Goal: Task Accomplishment & Management: Use online tool/utility

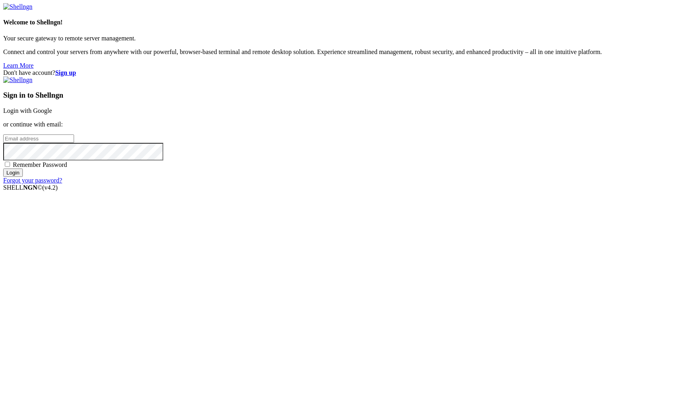
click at [52, 114] on link "Login with Google" at bounding box center [27, 110] width 49 height 7
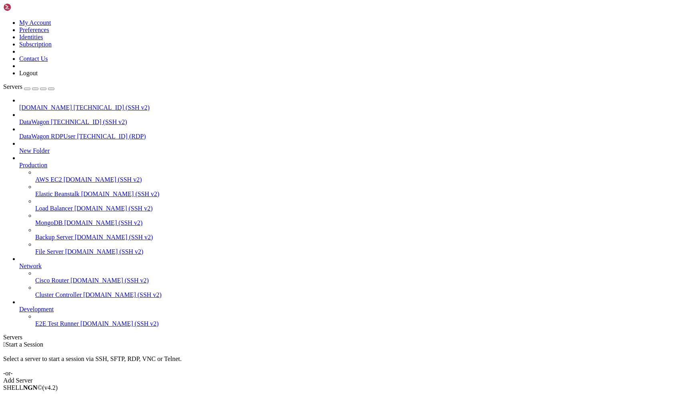
click at [78, 104] on span "[TECHNICAL_ID] (SSH v2)" at bounding box center [112, 107] width 76 height 7
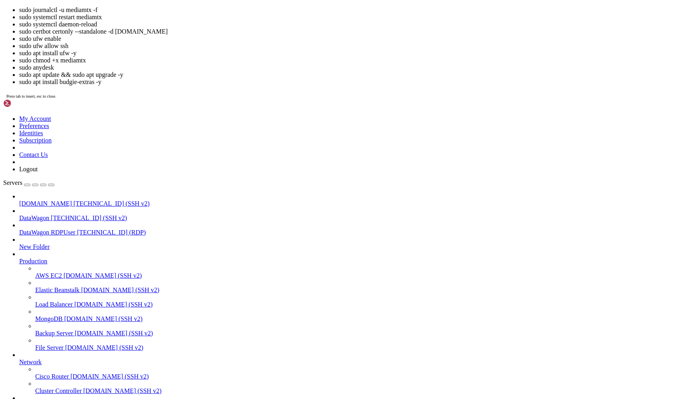
scroll to position [5, 0]
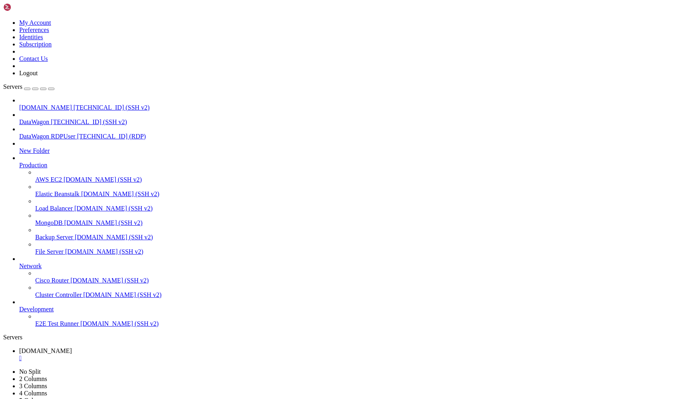
drag, startPoint x: 6, startPoint y: 611, endPoint x: 41, endPoint y: 716, distance: 110.7
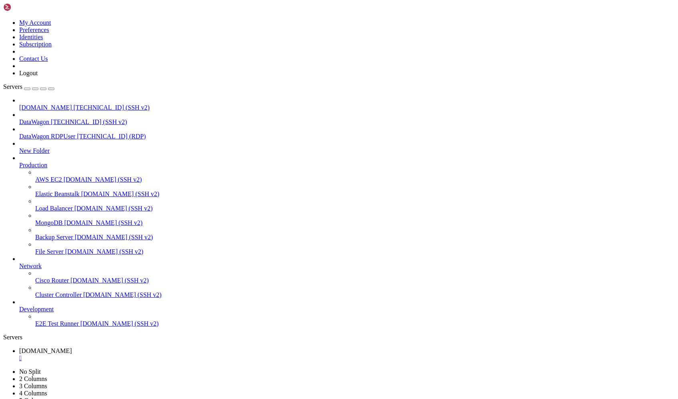
drag, startPoint x: 120, startPoint y: 642, endPoint x: 2, endPoint y: 617, distance: 120.2
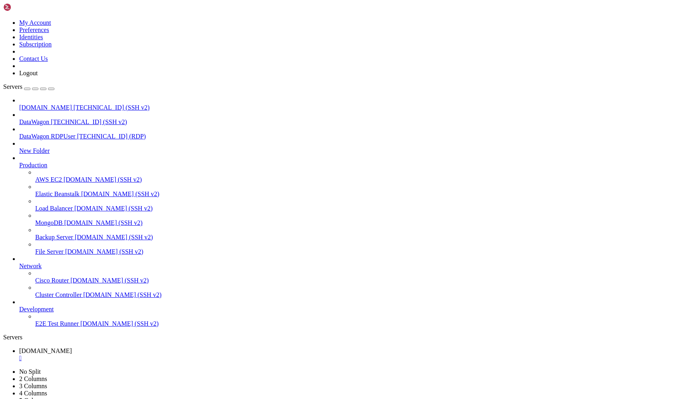
copy div "Management UI Port (default: 3000): SRTla Port (default: 5000): SRT Sender Port…"
drag, startPoint x: 96, startPoint y: 800, endPoint x: 5, endPoint y: 768, distance: 95.9
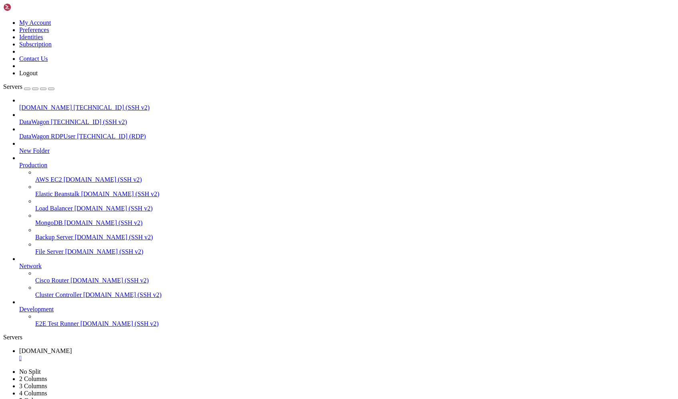
copy div "Management UI: [URL][TECHNICAL_ID] Backend API: [URL][TECHNICAL_ID] SRTla Port:…"
drag, startPoint x: 14, startPoint y: 680, endPoint x: -3, endPoint y: 680, distance: 16.8
click at [51, 104] on span "[DOMAIN_NAME]" at bounding box center [45, 107] width 53 height 7
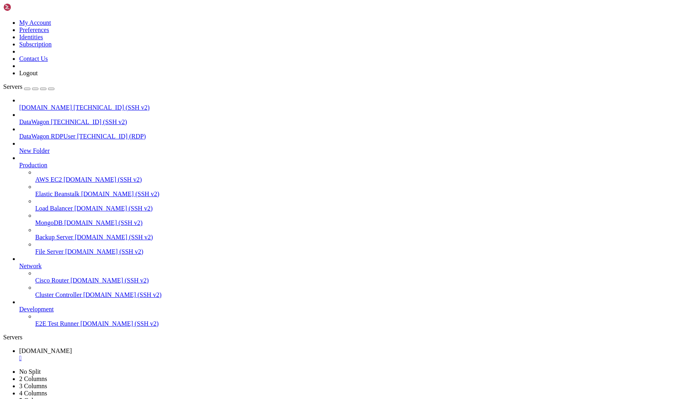
click at [51, 104] on span "[DOMAIN_NAME]" at bounding box center [45, 107] width 53 height 7
click at [241, 369] on div "" at bounding box center [346, 372] width 655 height 7
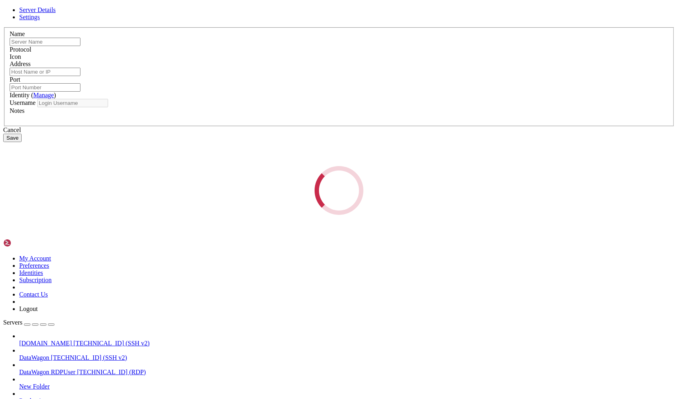
type input "[DOMAIN_NAME]"
type input "[TECHNICAL_ID]"
type input "22"
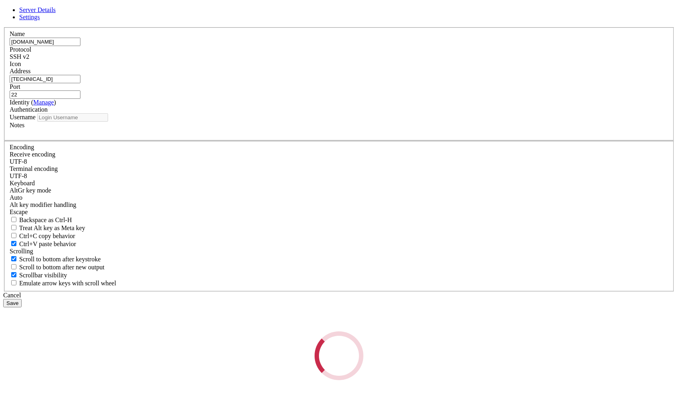
type input "root"
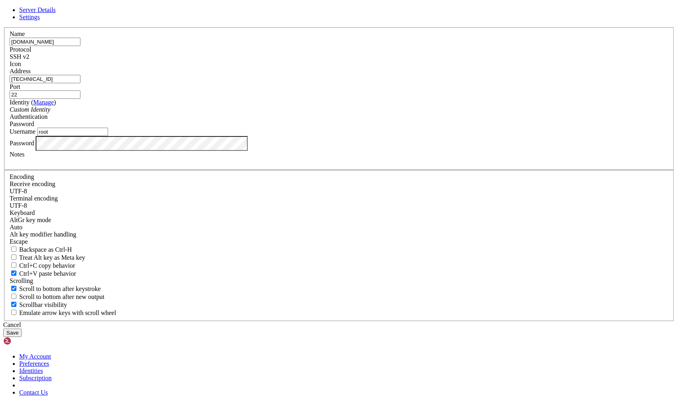
click at [383, 321] on div "Cancel" at bounding box center [338, 324] width 671 height 7
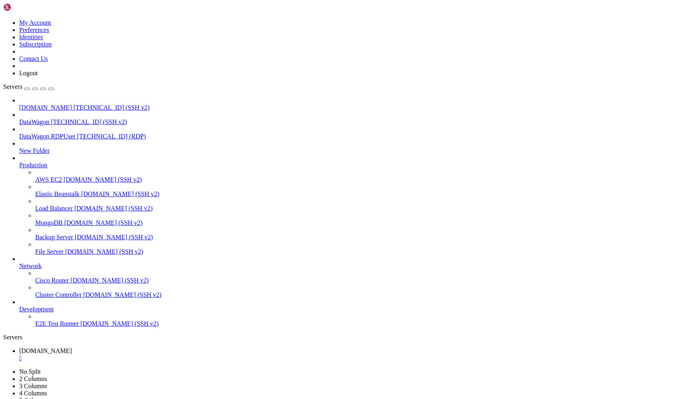
drag, startPoint x: 66, startPoint y: 800, endPoint x: 9, endPoint y: 714, distance: 102.9
drag, startPoint x: 166, startPoint y: 706, endPoint x: 2, endPoint y: 623, distance: 184.5
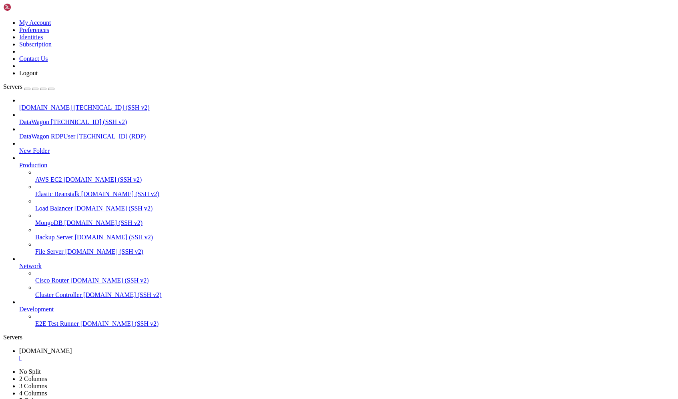
drag, startPoint x: 53, startPoint y: 694, endPoint x: 190, endPoint y: 693, distance: 136.8
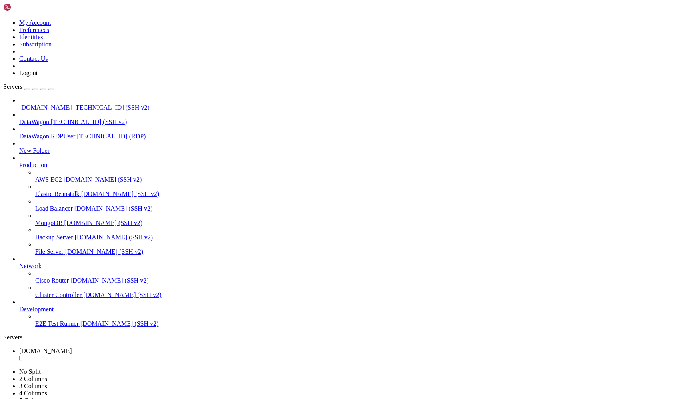
drag, startPoint x: 164, startPoint y: 696, endPoint x: 53, endPoint y: 696, distance: 110.4
copy span "gGDglWxeT3Hgbbybedg6ghnqW0XURj57"
drag, startPoint x: 144, startPoint y: 707, endPoint x: 57, endPoint y: 704, distance: 87.3
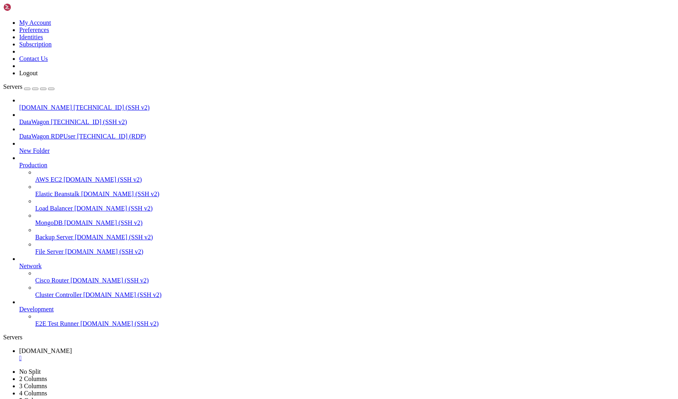
copy span "[URL][TECHNICAL_ID]"
drag, startPoint x: 52, startPoint y: 693, endPoint x: 162, endPoint y: 695, distance: 110.4
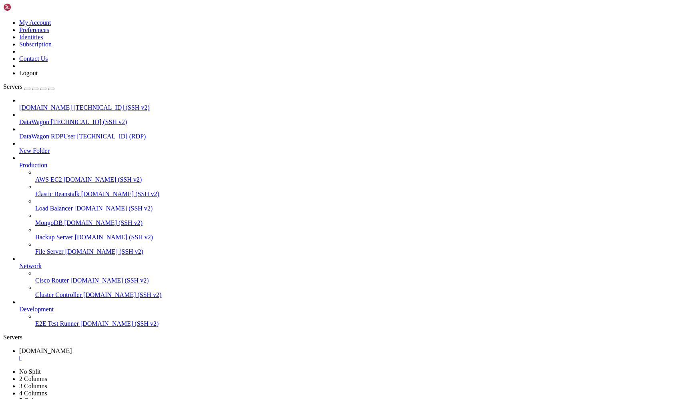
drag, startPoint x: 160, startPoint y: 695, endPoint x: 54, endPoint y: 695, distance: 105.6
copy span "gGDglWxeT3Hgbbybedg6ghnqW0XURj57"
drag, startPoint x: 53, startPoint y: 636, endPoint x: 159, endPoint y: 635, distance: 106.0
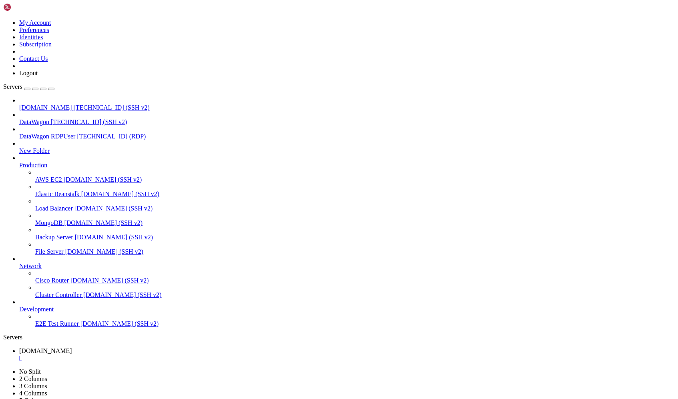
drag, startPoint x: 161, startPoint y: 634, endPoint x: 53, endPoint y: 633, distance: 108.0
copy span "gGDglWxeT3Hgbbybedg6ghnqW0XURj57"
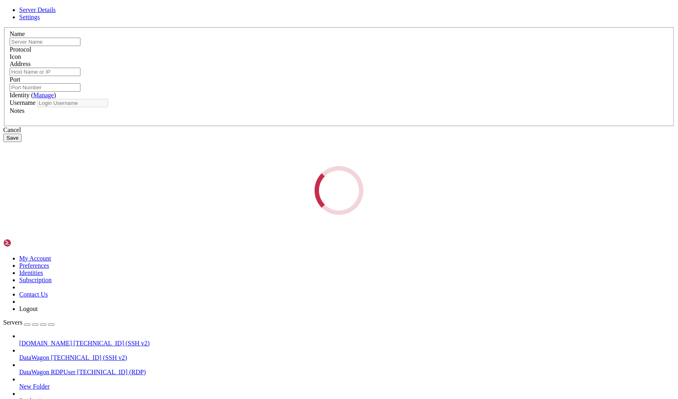
type input "[DOMAIN_NAME]"
type input "[TECHNICAL_ID]"
type input "22"
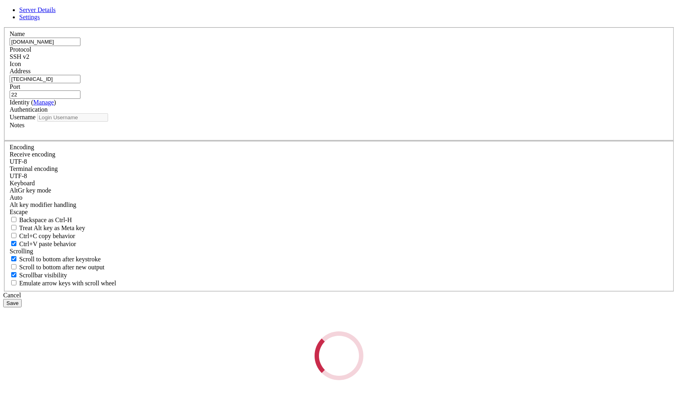
type input "root"
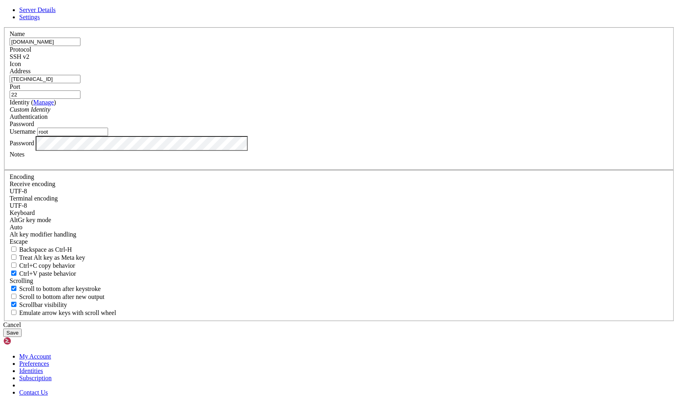
click at [80, 46] on input "[DOMAIN_NAME]" at bounding box center [45, 42] width 71 height 8
click at [381, 321] on div "Cancel" at bounding box center [338, 324] width 671 height 7
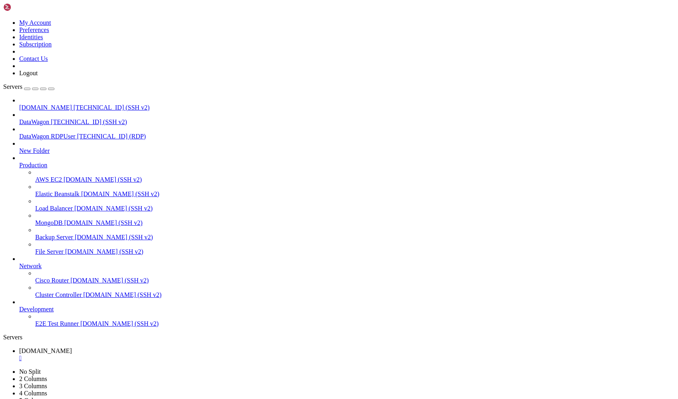
scroll to position [2049, 0]
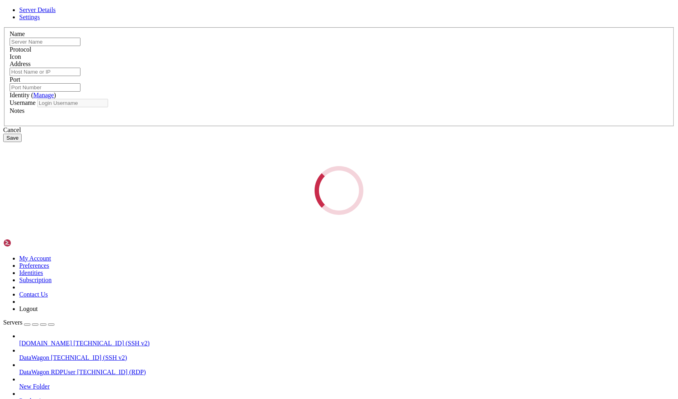
type input "[DOMAIN_NAME]"
type input "[TECHNICAL_ID]"
type input "22"
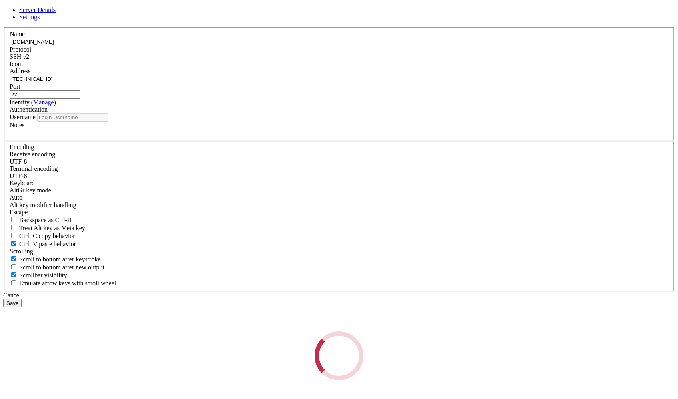
type input "root"
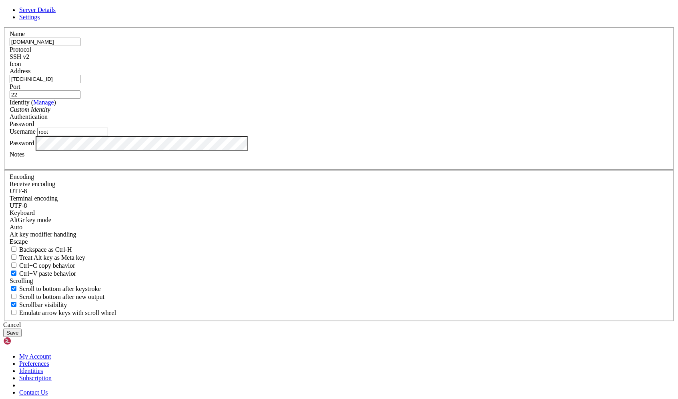
click at [80, 46] on input "[DOMAIN_NAME]" at bounding box center [45, 42] width 71 height 8
click at [387, 321] on div "Cancel Save" at bounding box center [338, 329] width 671 height 16
click at [389, 321] on div "Cancel" at bounding box center [338, 324] width 671 height 7
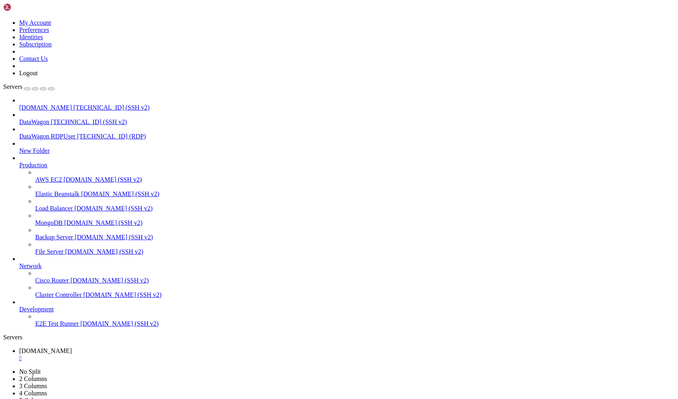
drag, startPoint x: 54, startPoint y: 735, endPoint x: 160, endPoint y: 735, distance: 105.6
copy span "gGDglWxeT3Hgbbybedg6ghnqW0XURj57"
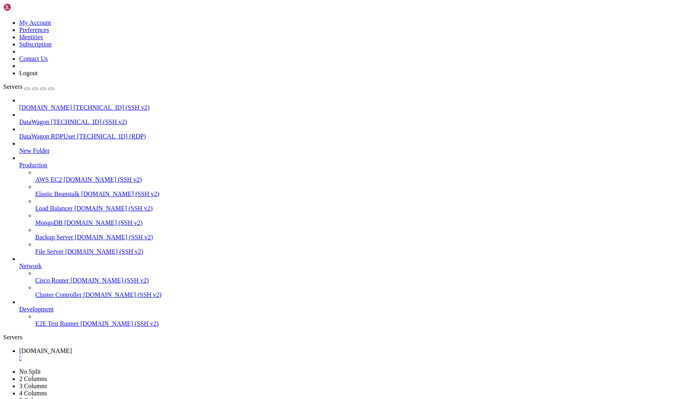
scroll to position [1703, 0]
drag, startPoint x: 53, startPoint y: 728, endPoint x: 174, endPoint y: 728, distance: 121.2
copy span "gGDglWxeT3Hgbbybedg6ghnqW0XURj57"
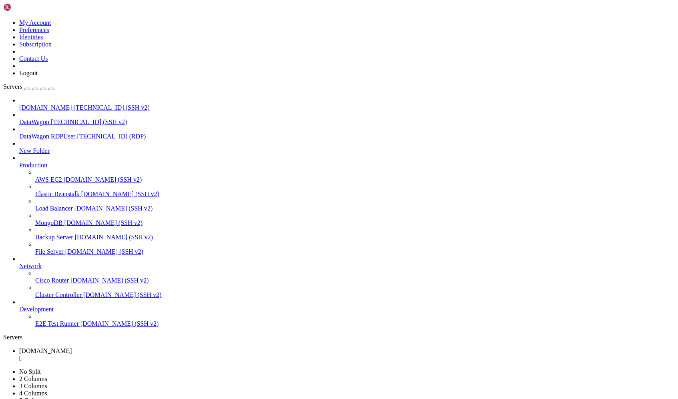
drag, startPoint x: 52, startPoint y: 754, endPoint x: 165, endPoint y: 754, distance: 112.4
copy span "y4Oc2lJGZR4lc7WOLji5GA9A5ChVu791"
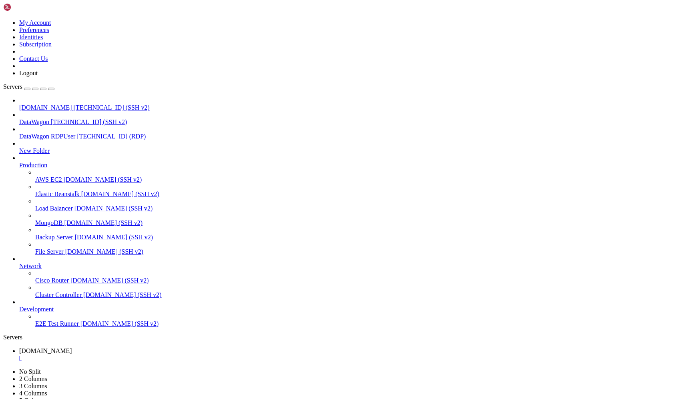
drag, startPoint x: 160, startPoint y: 755, endPoint x: 54, endPoint y: 755, distance: 106.0
copy span "y4Oc2lJGZR4lc7WOLji5GA9A5ChVu791"
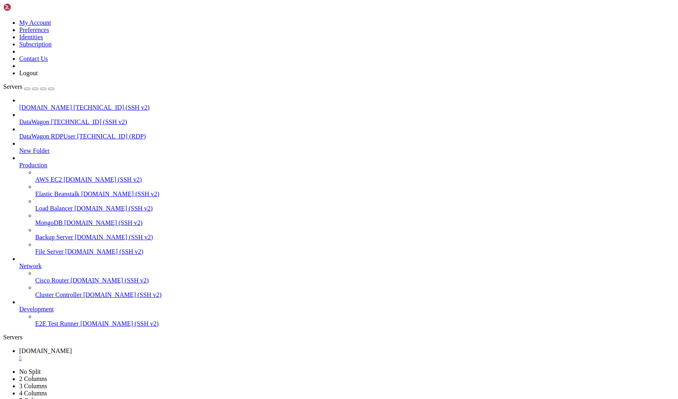
click at [168, 355] on div "" at bounding box center [346, 358] width 655 height 7
